Goal: Use online tool/utility

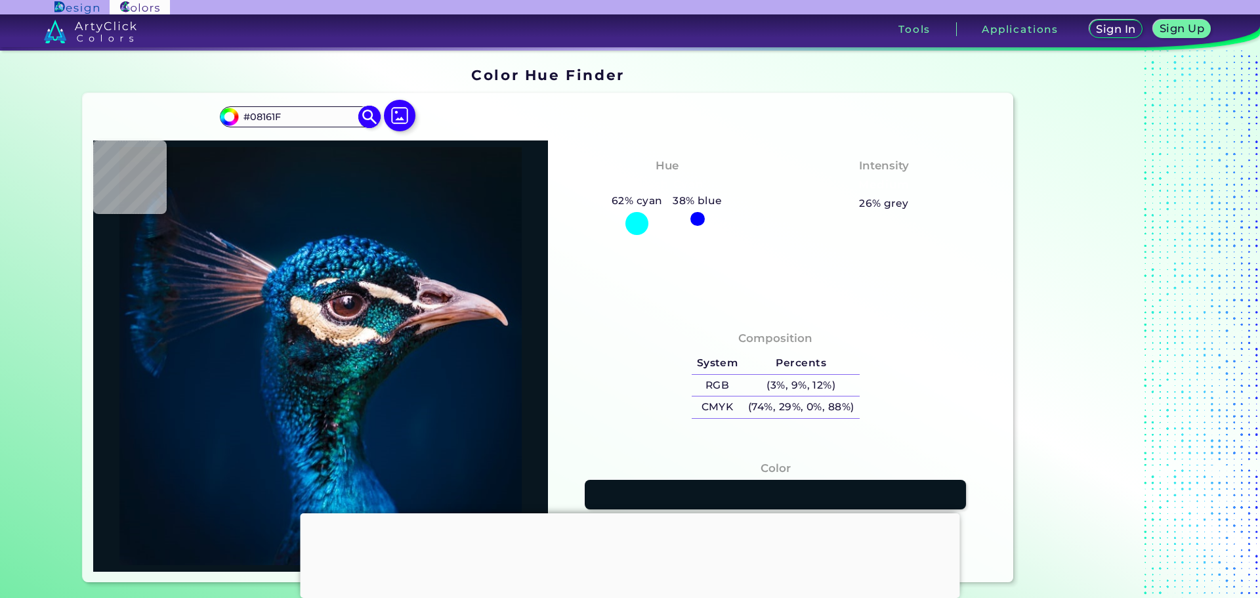
click at [247, 122] on input "#08161F" at bounding box center [299, 117] width 122 height 18
paste input "cbff39"
type input "#cbff39"
click at [362, 117] on img at bounding box center [369, 116] width 23 height 23
type input "#cbff39"
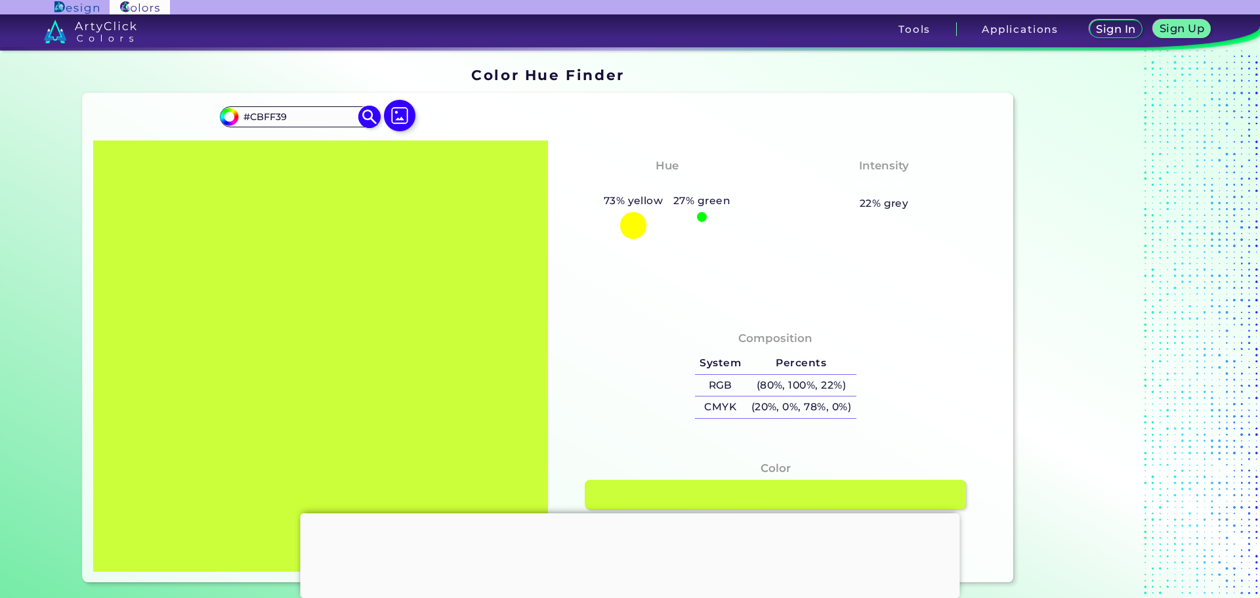
drag, startPoint x: 297, startPoint y: 119, endPoint x: 245, endPoint y: 127, distance: 51.8
click at [245, 127] on div "#cbff39 #CBFF39 Acadia ◉ Acid Green ◉ Aero Blue ◉ Alabaster ◉ Albescent White ◉…" at bounding box center [299, 116] width 159 height 21
paste input "bcff00"
type input "#bcff00"
click at [363, 117] on img at bounding box center [369, 116] width 23 height 23
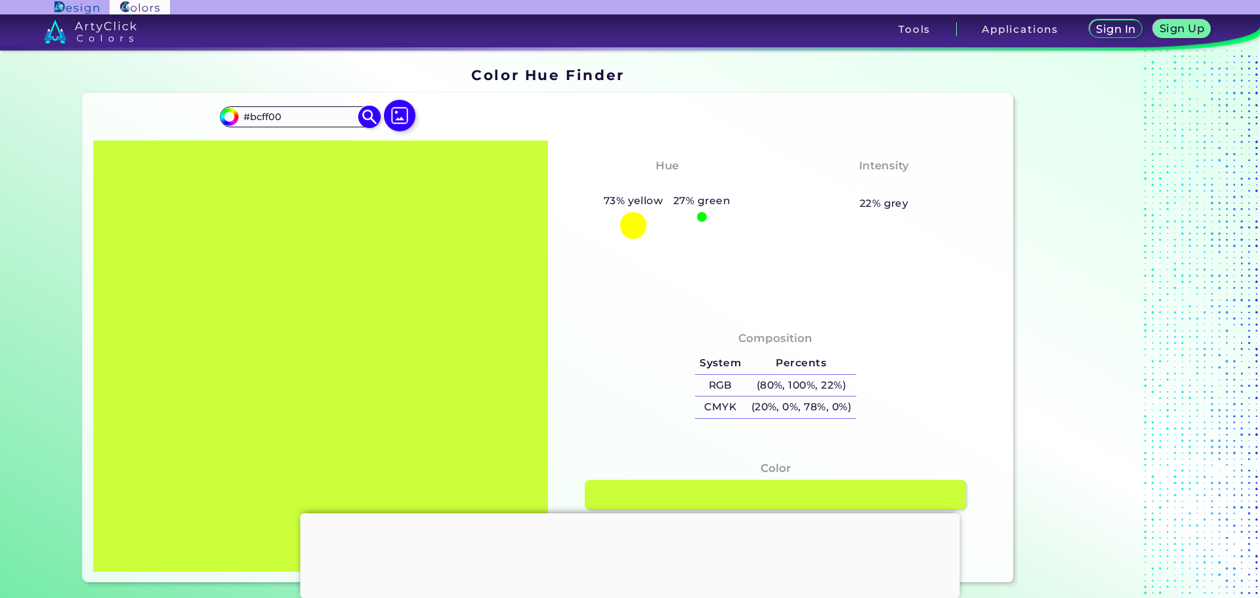
type input "#bcff00"
type input "#BCFF00"
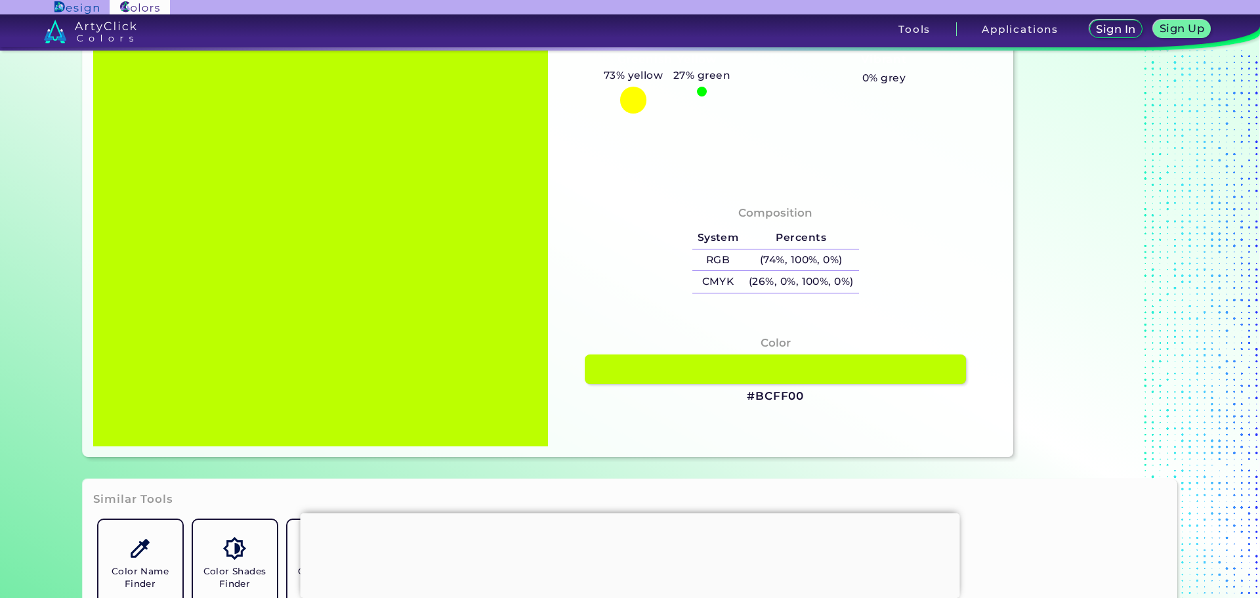
scroll to position [131, 0]
